Goal: Transaction & Acquisition: Purchase product/service

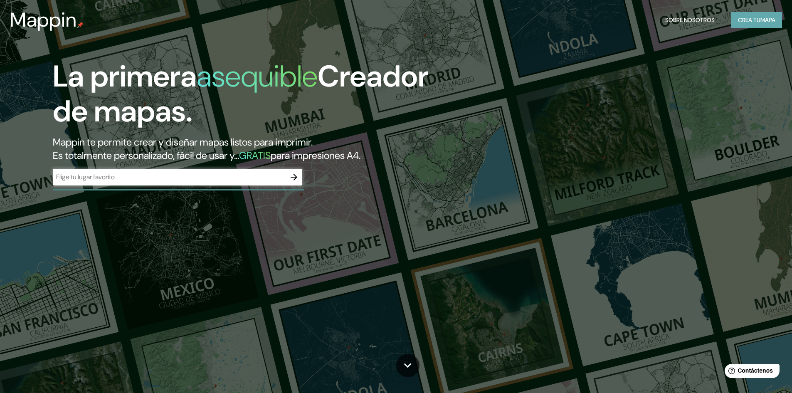
click at [752, 18] on font "Crea tu" at bounding box center [749, 19] width 22 height 7
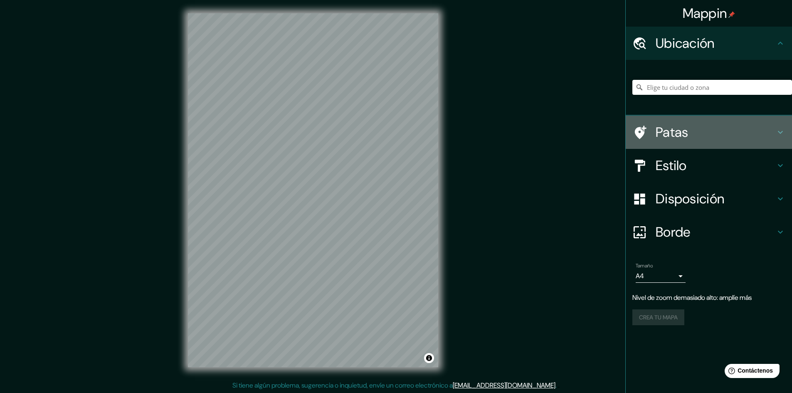
click at [674, 132] on font "Patas" at bounding box center [672, 131] width 33 height 17
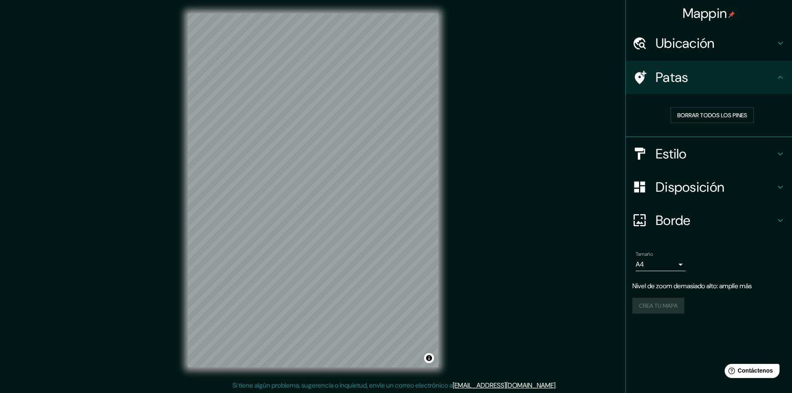
click at [690, 158] on h4 "Estilo" at bounding box center [716, 153] width 120 height 17
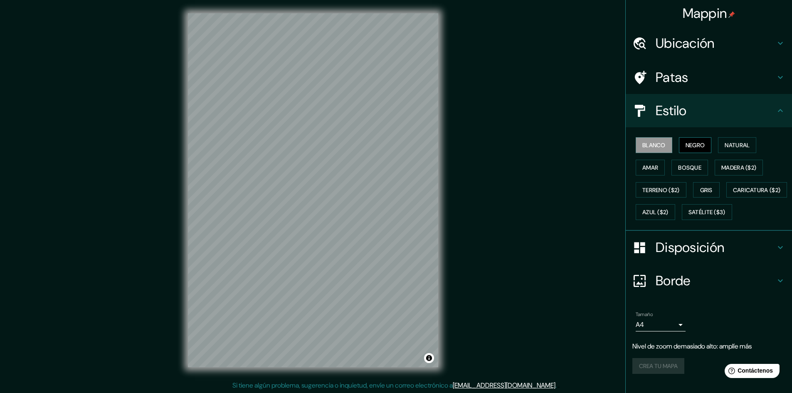
click at [689, 150] on button "Negro" at bounding box center [695, 145] width 33 height 16
click at [725, 148] on font "Natural" at bounding box center [737, 144] width 25 height 7
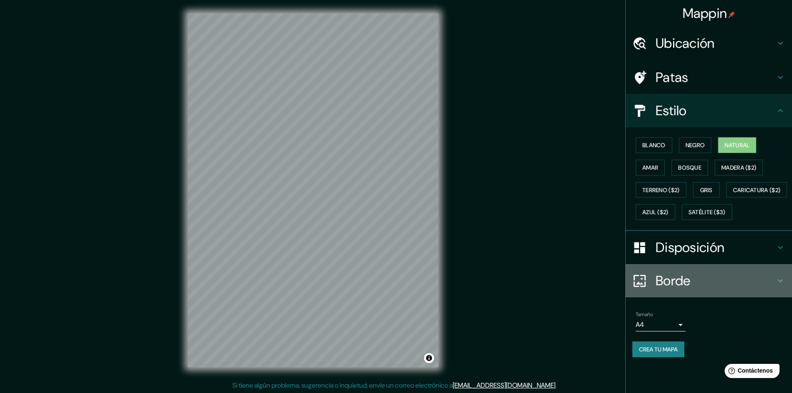
click at [682, 289] on font "Borde" at bounding box center [673, 280] width 35 height 17
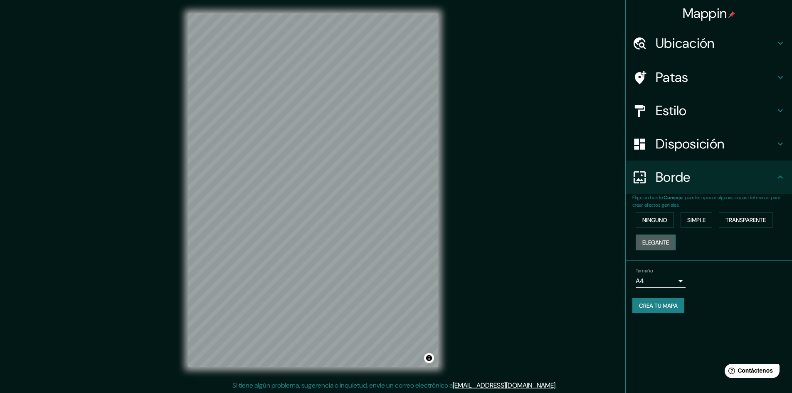
click at [663, 242] on font "Elegante" at bounding box center [655, 242] width 27 height 7
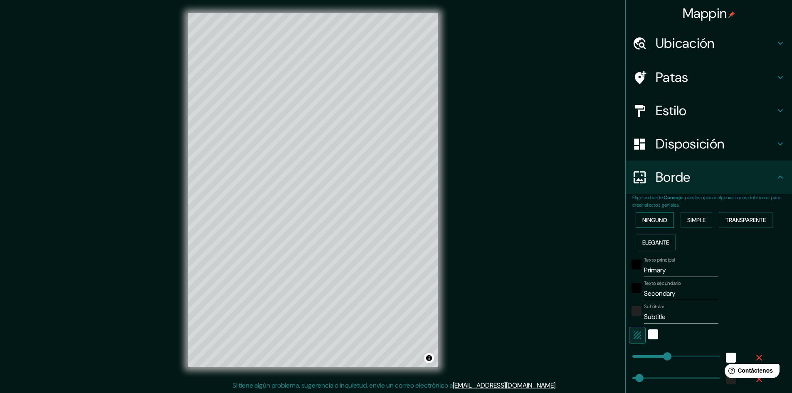
click at [651, 215] on font "Ninguno" at bounding box center [654, 219] width 25 height 11
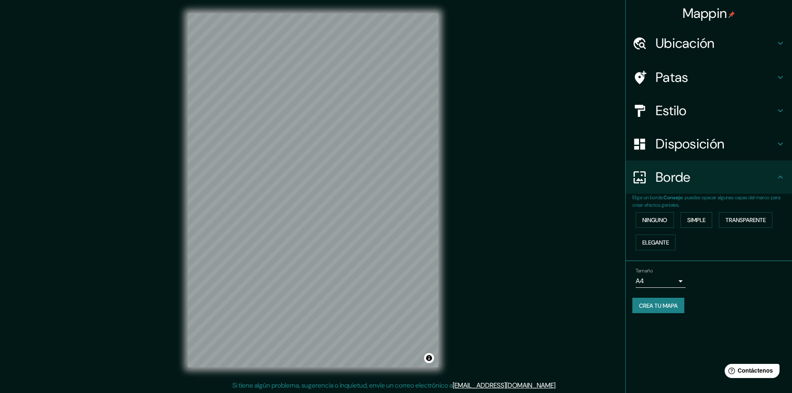
click at [683, 148] on font "Disposición" at bounding box center [690, 143] width 69 height 17
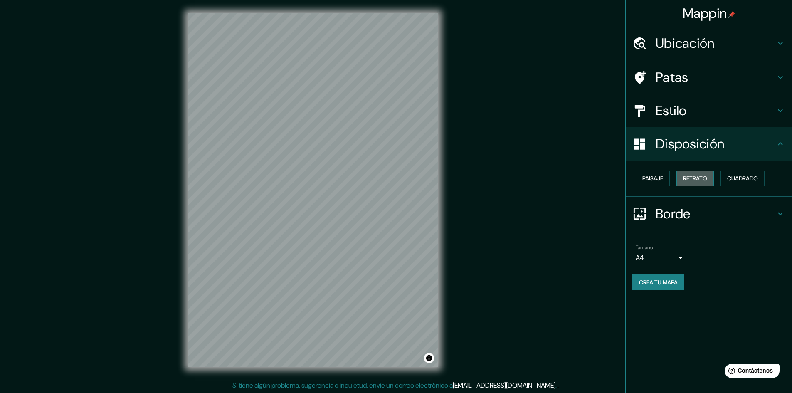
click at [688, 177] on font "Retrato" at bounding box center [695, 178] width 24 height 7
click at [741, 173] on font "Cuadrado" at bounding box center [742, 178] width 31 height 11
